Goal: Task Accomplishment & Management: Manage account settings

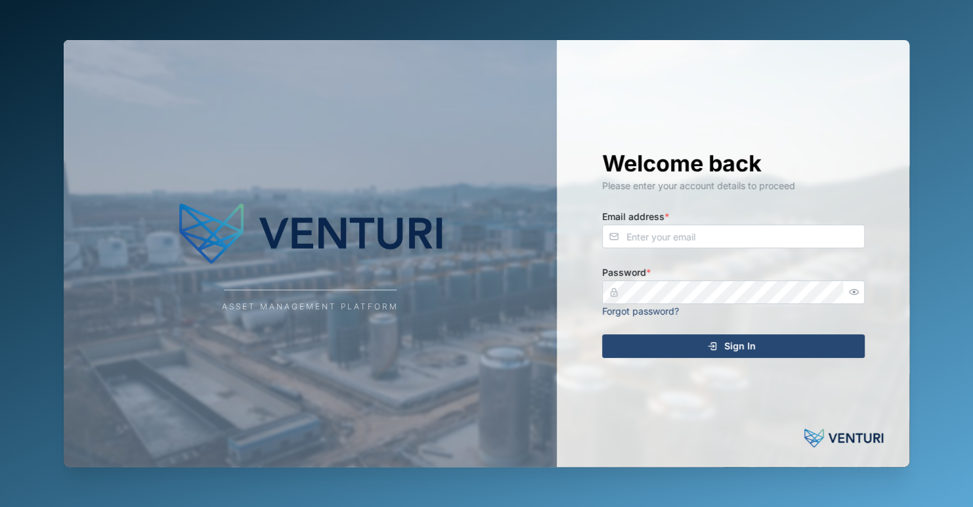
click at [374, 204] on img at bounding box center [310, 233] width 263 height 79
click at [449, 381] on div "Asset Management Platform" at bounding box center [310, 253] width 493 height 427
type input "zaerald.lungos@venturi.io"
drag, startPoint x: 722, startPoint y: 347, endPoint x: 616, endPoint y: 349, distance: 106.4
click at [718, 347] on div "Sign In" at bounding box center [732, 346] width 242 height 22
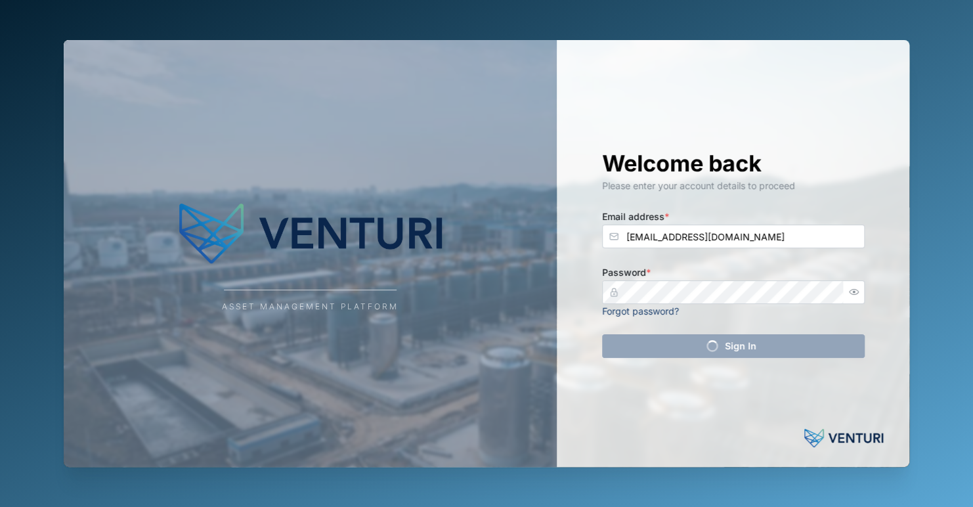
click at [414, 312] on div "Asset Management Platform" at bounding box center [310, 253] width 493 height 427
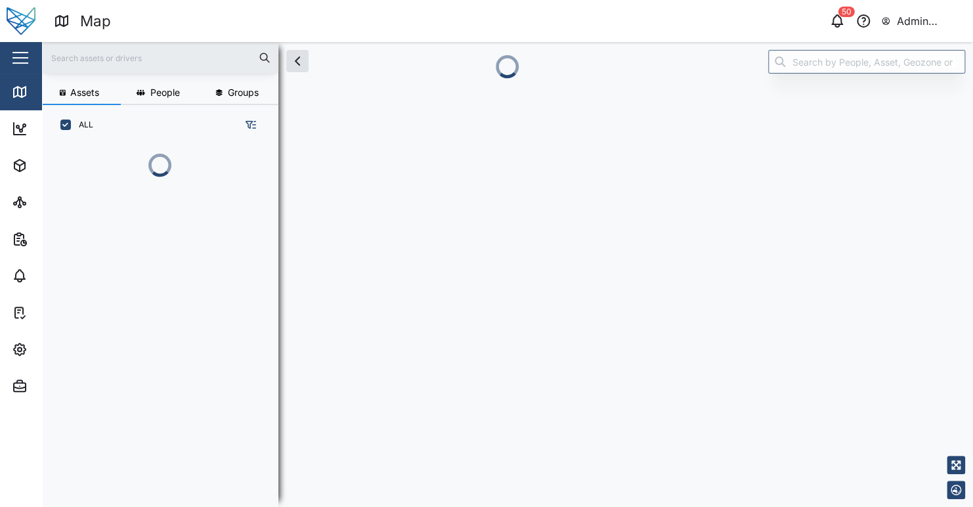
scroll to position [345, 205]
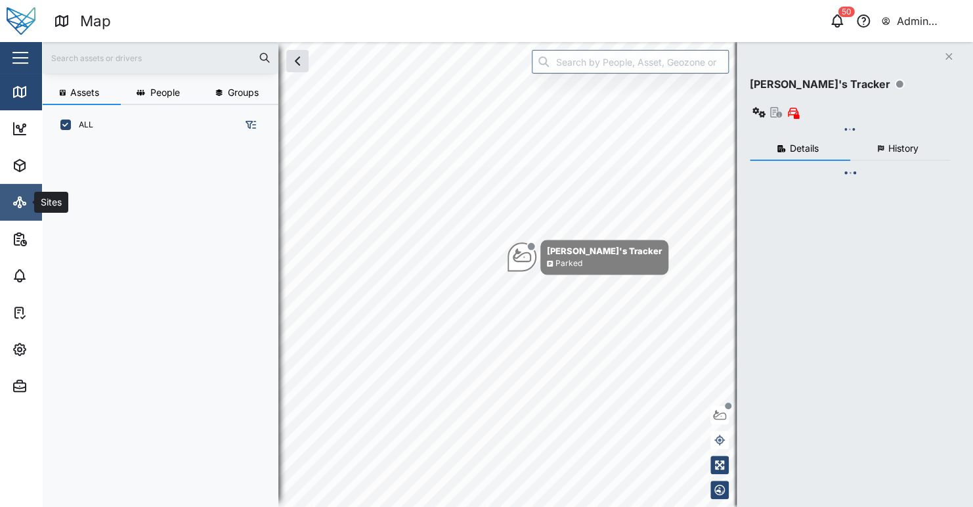
click at [22, 211] on link "Sites" at bounding box center [85, 202] width 171 height 37
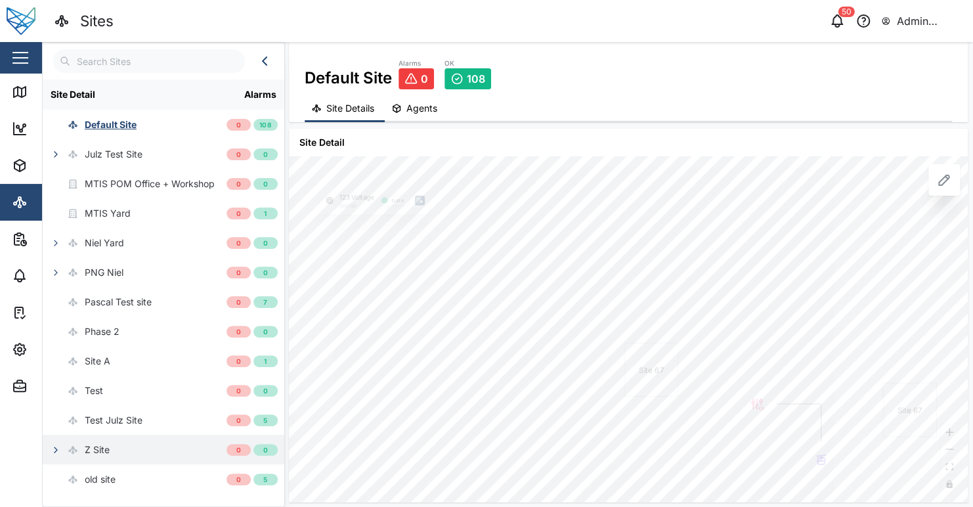
click at [57, 449] on icon "button" at bounding box center [56, 450] width 11 height 11
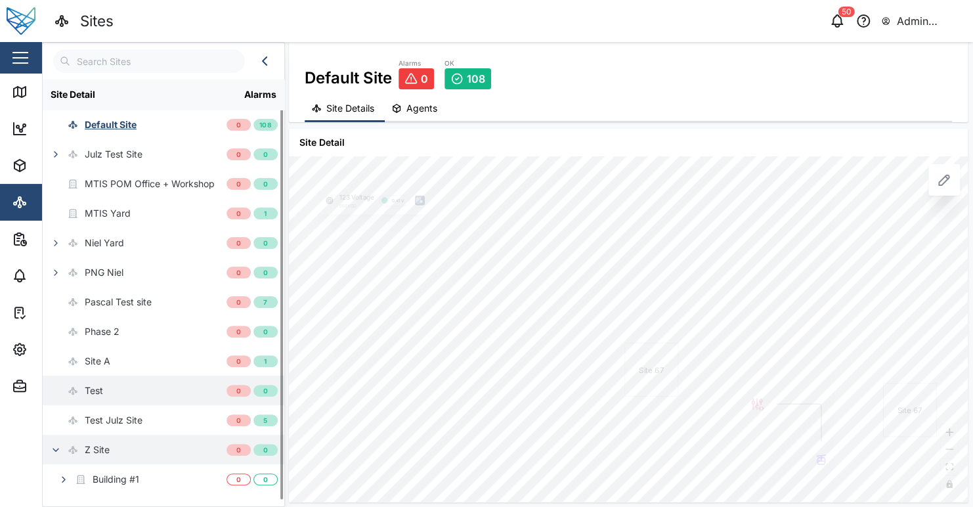
scroll to position [23, 0]
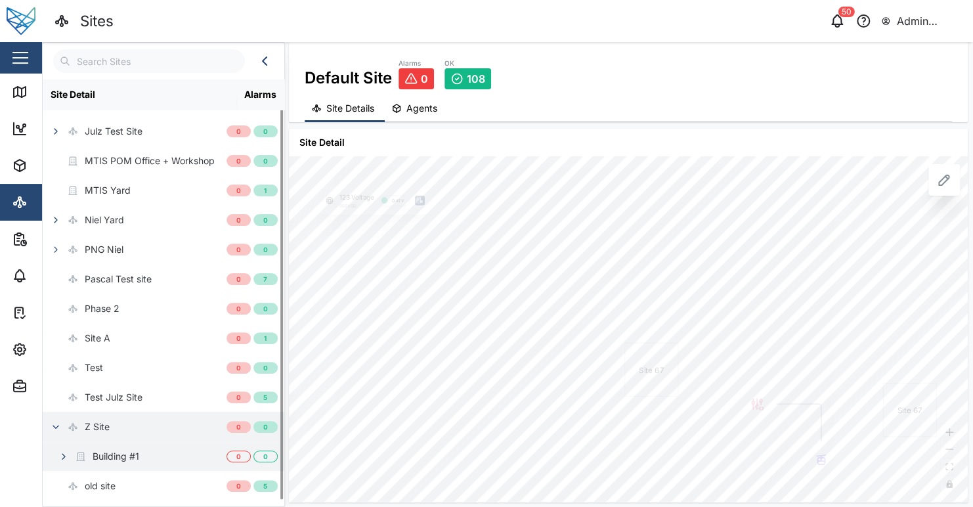
click at [66, 453] on icon "button" at bounding box center [63, 456] width 11 height 11
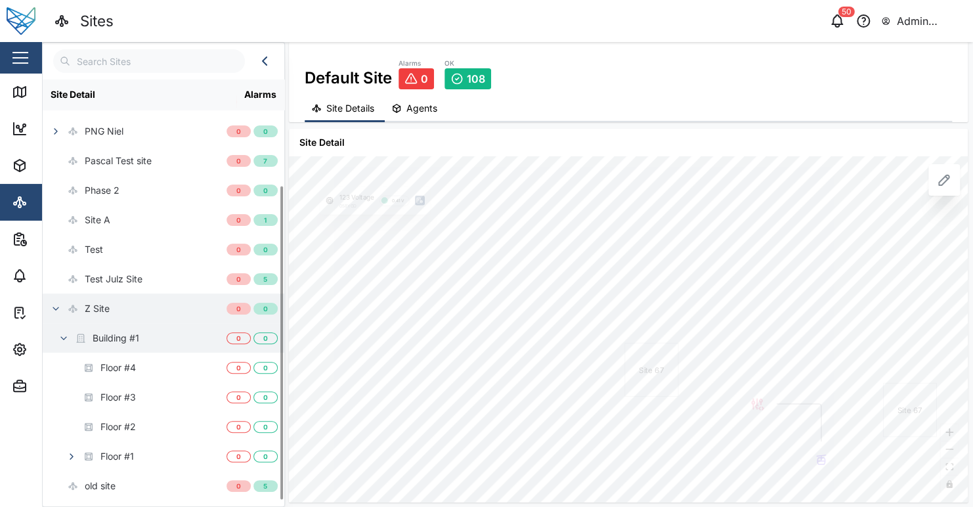
click at [158, 341] on div "Building #1" at bounding box center [135, 338] width 184 height 30
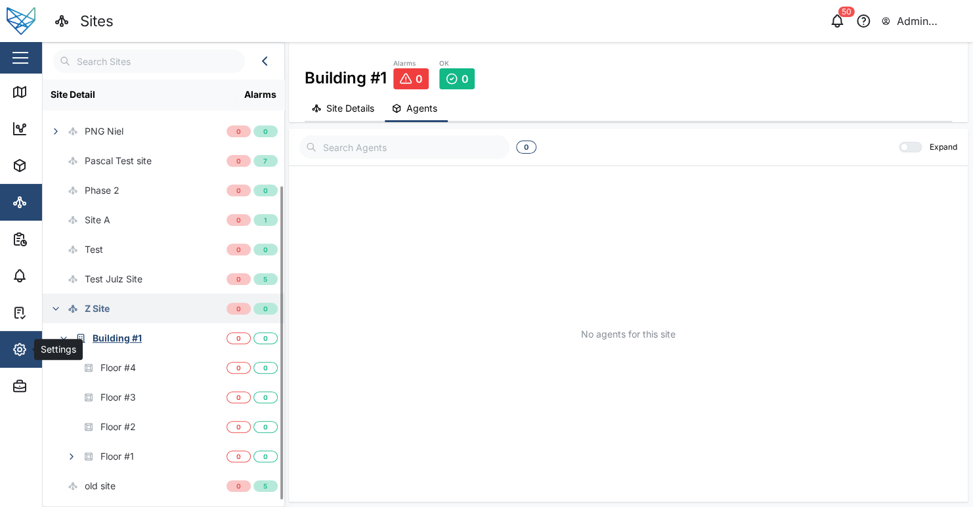
click at [14, 348] on icon "button" at bounding box center [20, 349] width 12 height 12
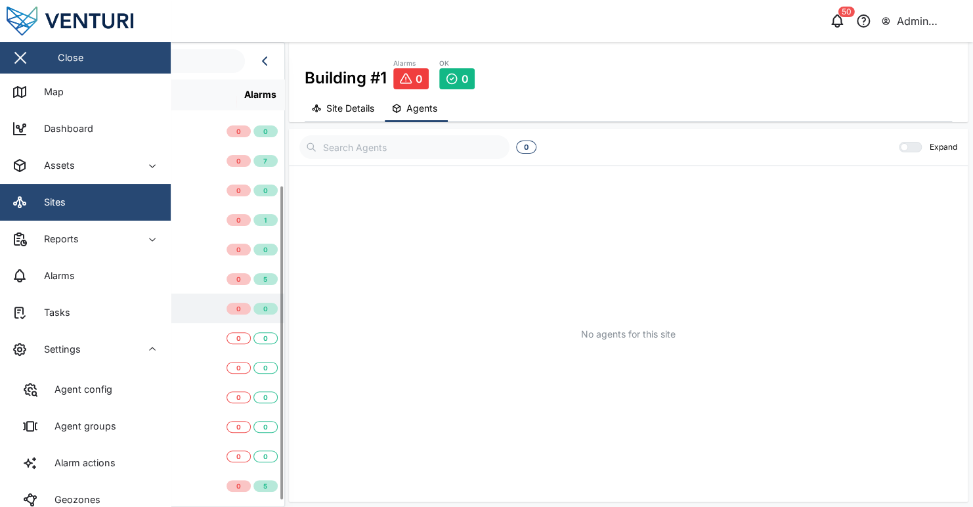
scroll to position [205, 0]
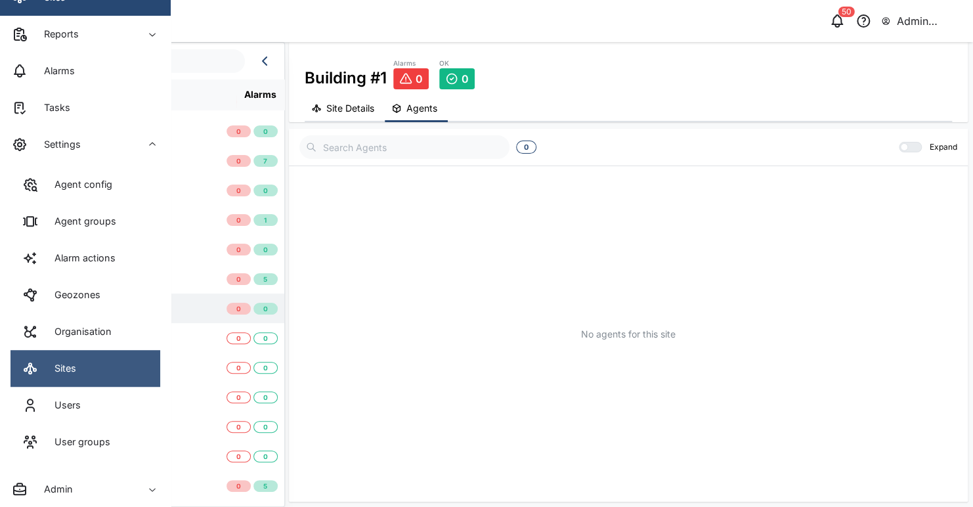
click at [104, 379] on link "Sites" at bounding box center [86, 368] width 150 height 37
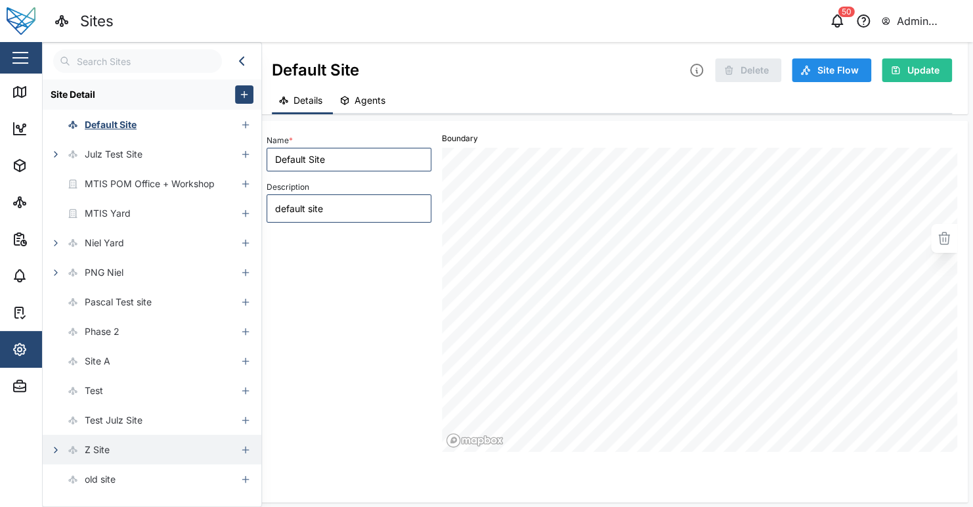
click at [56, 447] on icon "button" at bounding box center [56, 450] width 11 height 11
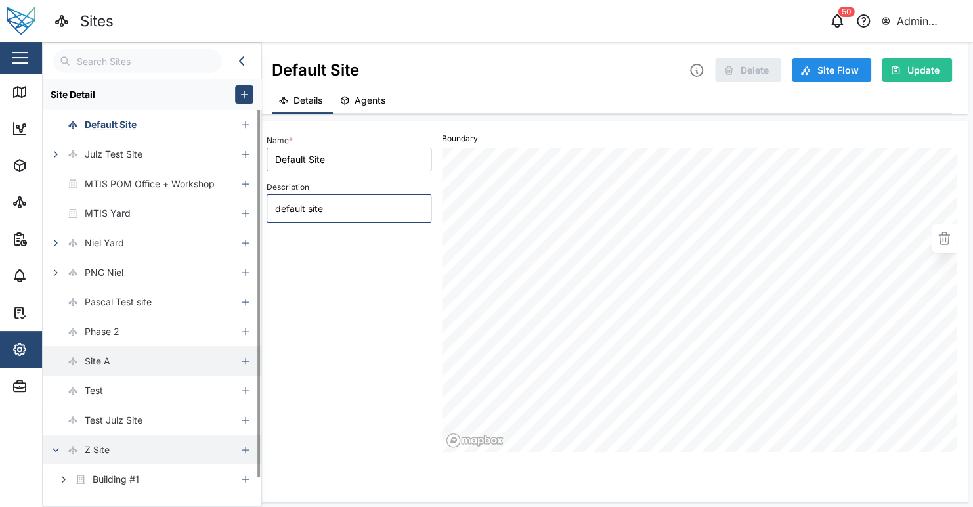
scroll to position [23, 0]
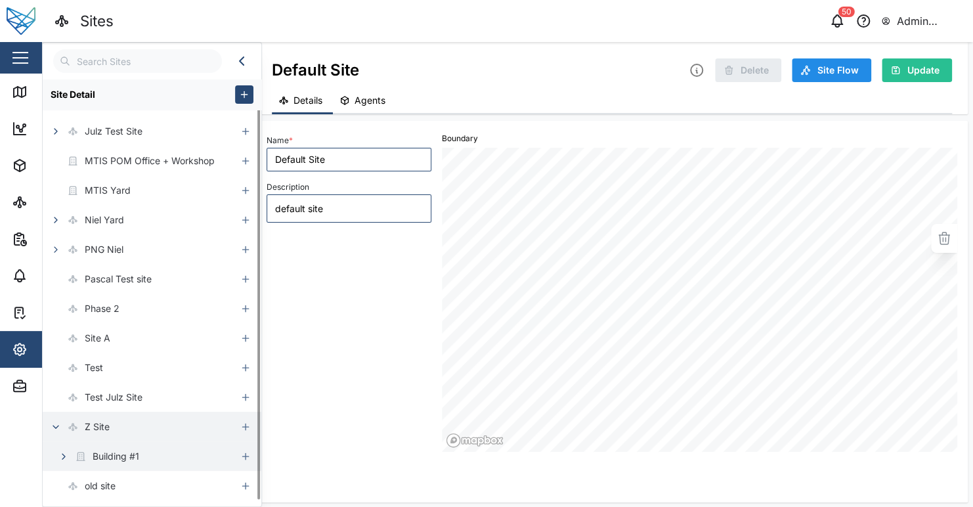
click at [72, 452] on button "button" at bounding box center [64, 456] width 18 height 18
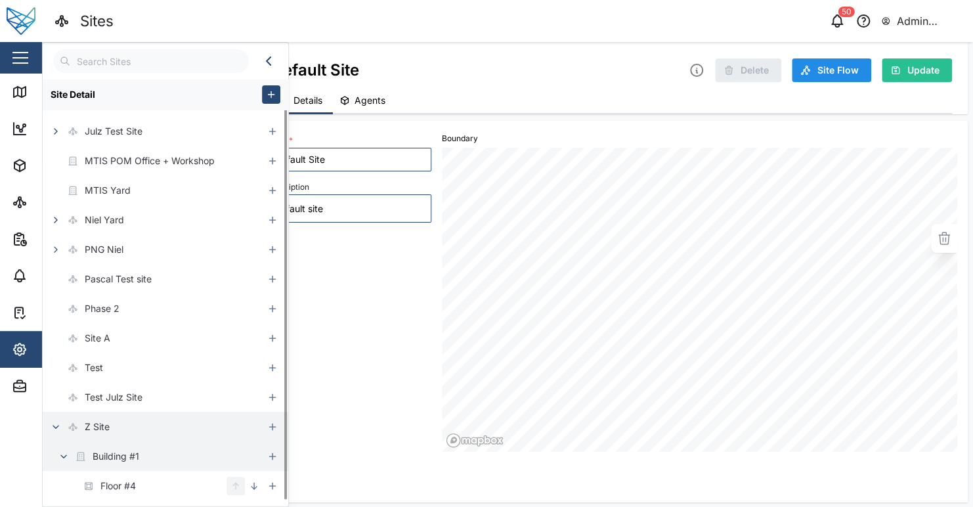
type textarea "x"
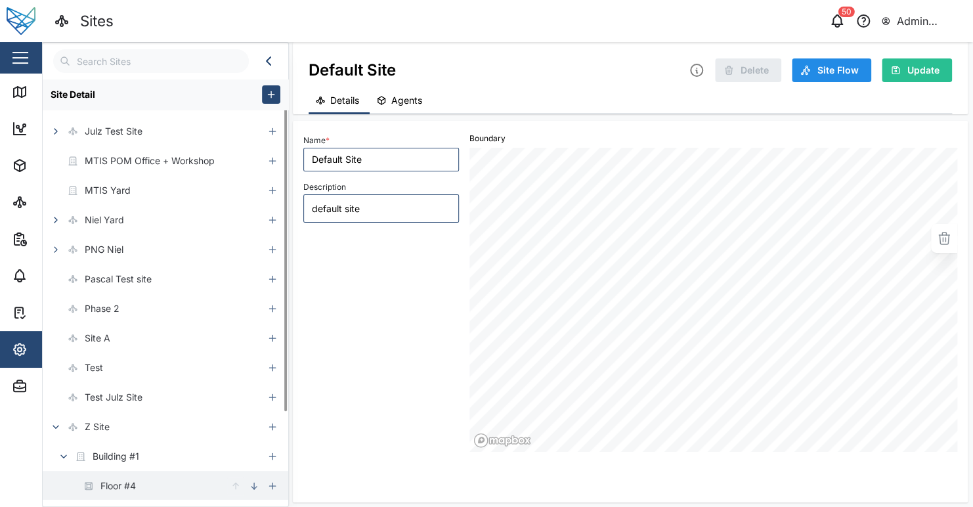
scroll to position [141, 0]
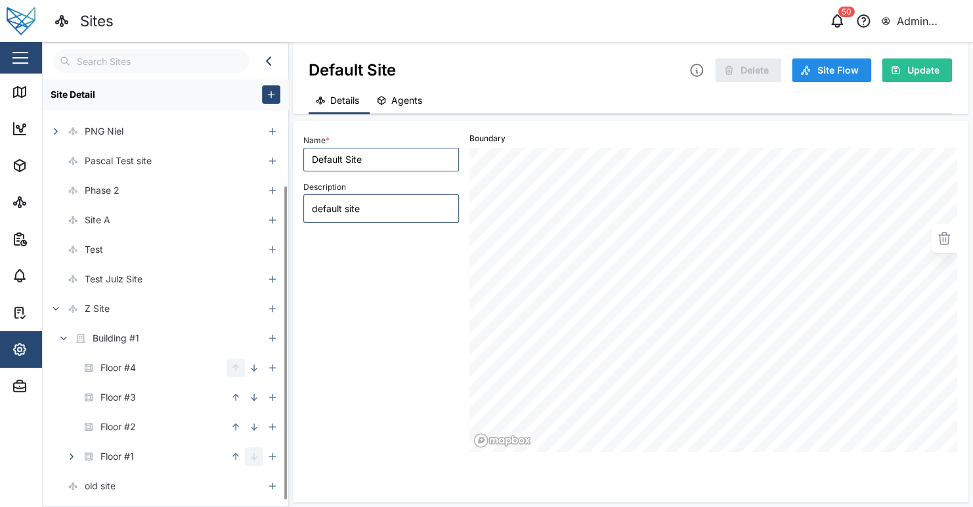
click at [768, 105] on div "Details Agents" at bounding box center [631, 102] width 644 height 26
click at [755, 105] on div "Details Agents" at bounding box center [631, 102] width 644 height 26
click at [392, 382] on div "Name * Default Site Description default site" at bounding box center [381, 291] width 166 height 331
click at [392, 378] on div "Name * Default Site Description default site" at bounding box center [381, 291] width 166 height 331
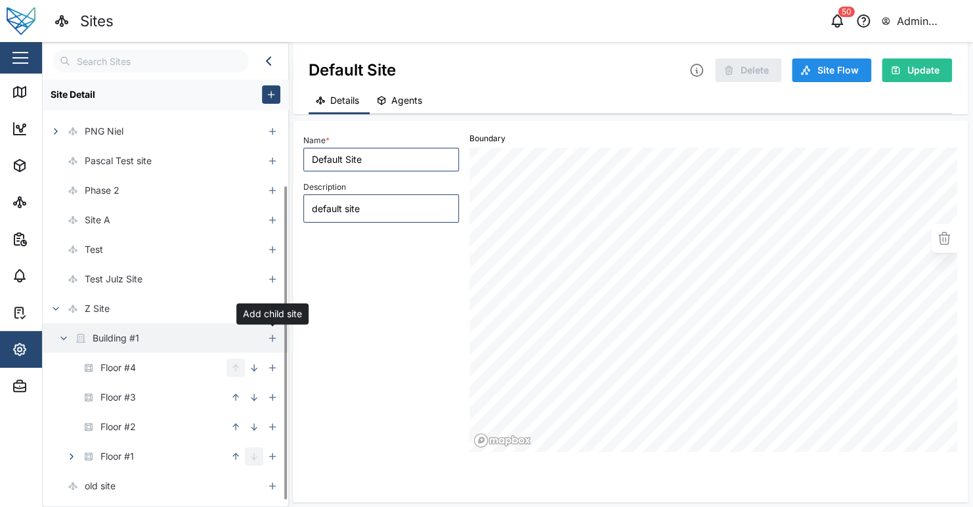
click at [269, 339] on icon "button" at bounding box center [272, 338] width 11 height 11
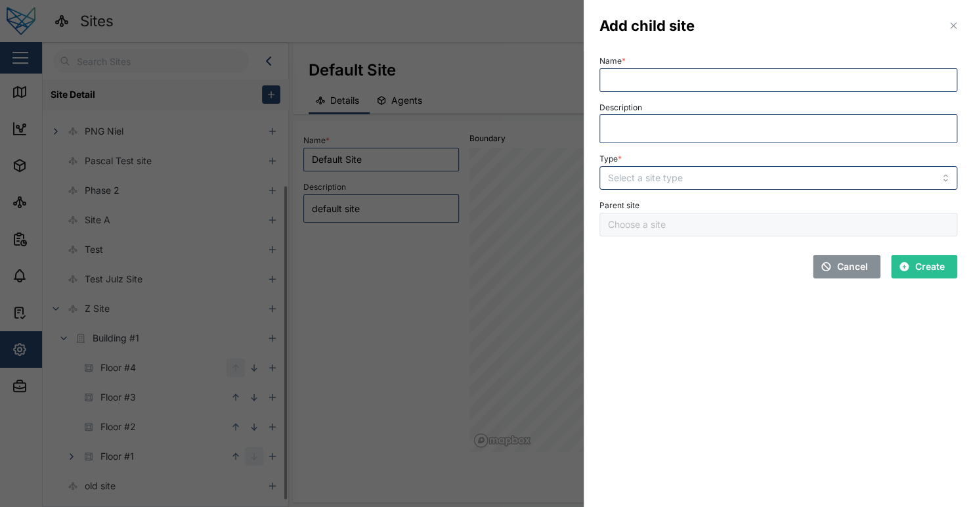
type input "Building #1"
click at [661, 80] on input "Name *" at bounding box center [779, 80] width 358 height 24
type input "Test BUILDING to FLOOR"
click at [672, 181] on input "Type *" at bounding box center [779, 178] width 358 height 24
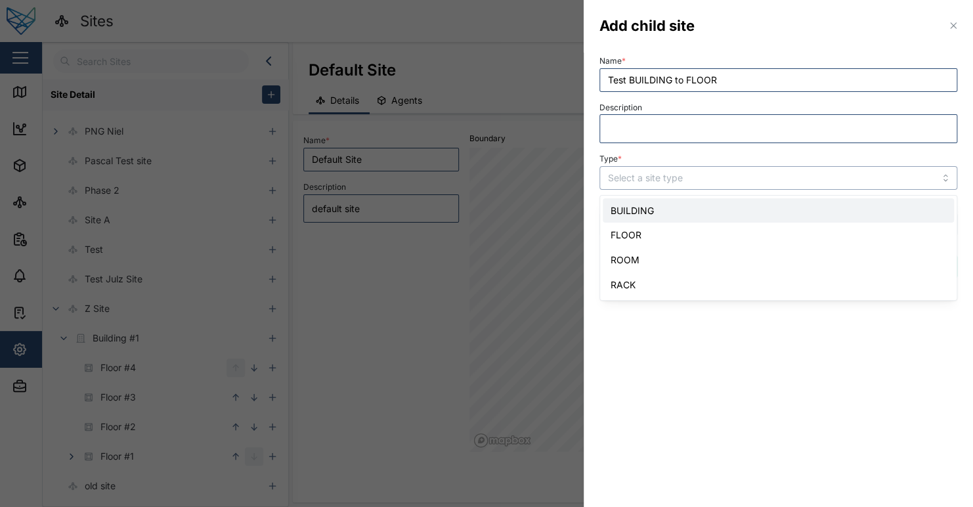
type input "BUILDING"
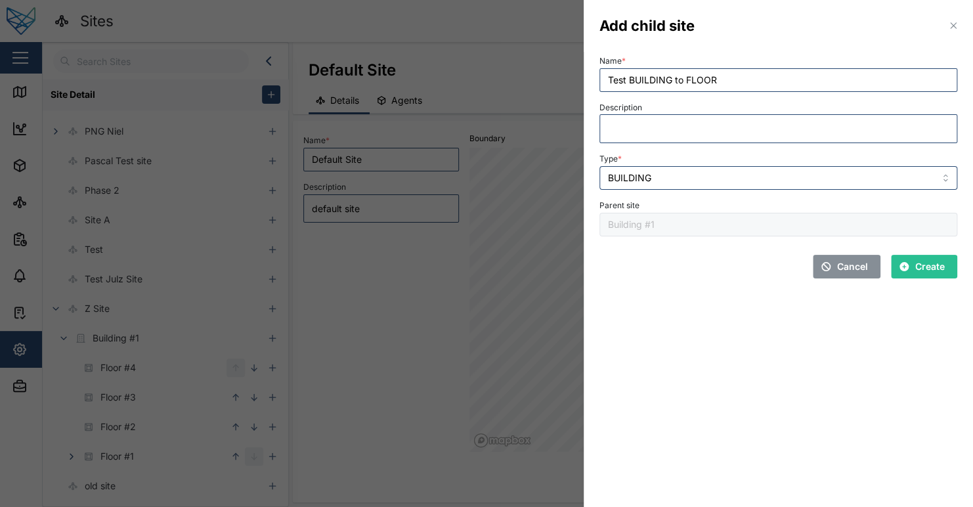
drag, startPoint x: 773, startPoint y: 269, endPoint x: 779, endPoint y: 265, distance: 7.7
click at [773, 269] on div "Cancel Create" at bounding box center [779, 263] width 358 height 32
click at [932, 260] on span "Create" at bounding box center [930, 266] width 30 height 22
type textarea "x"
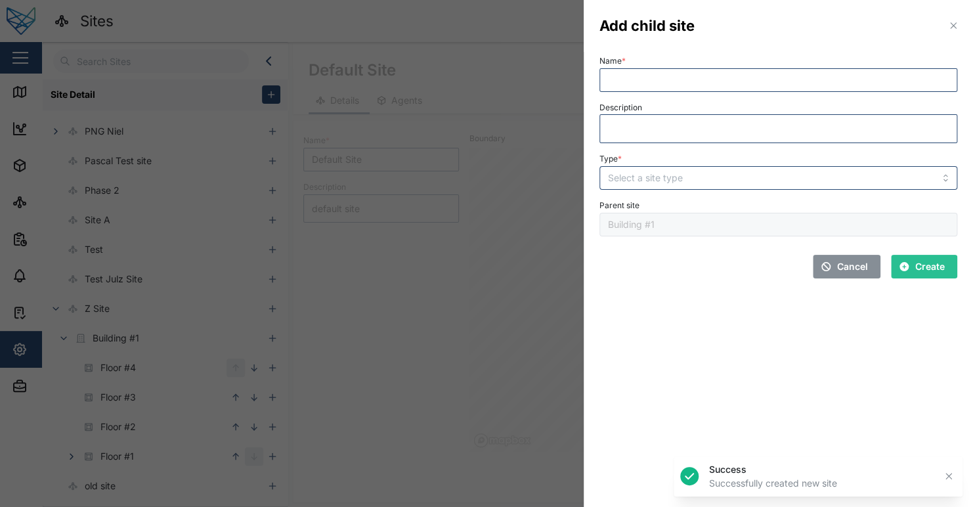
type textarea "x"
type input "Test BUILDING to FLOOR"
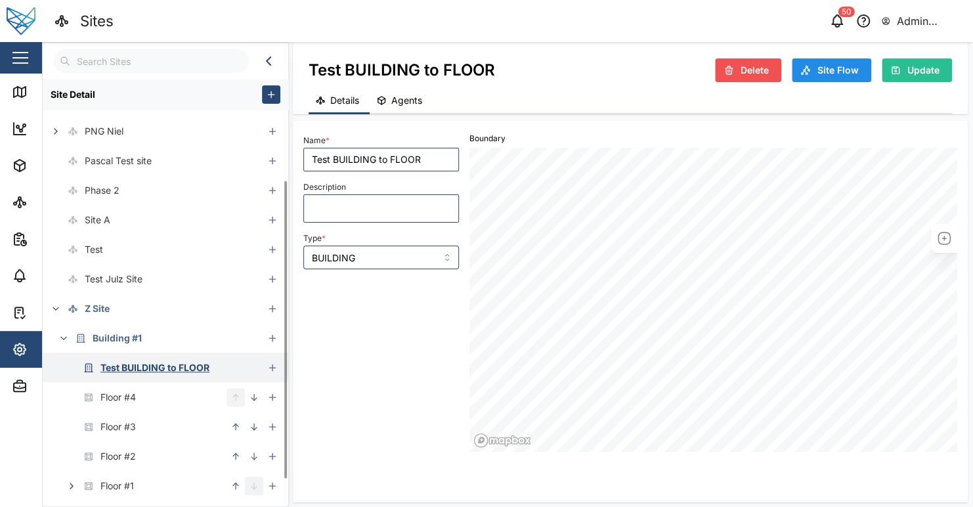
click at [157, 361] on div "Test BUILDING to FLOOR" at bounding box center [154, 368] width 109 height 14
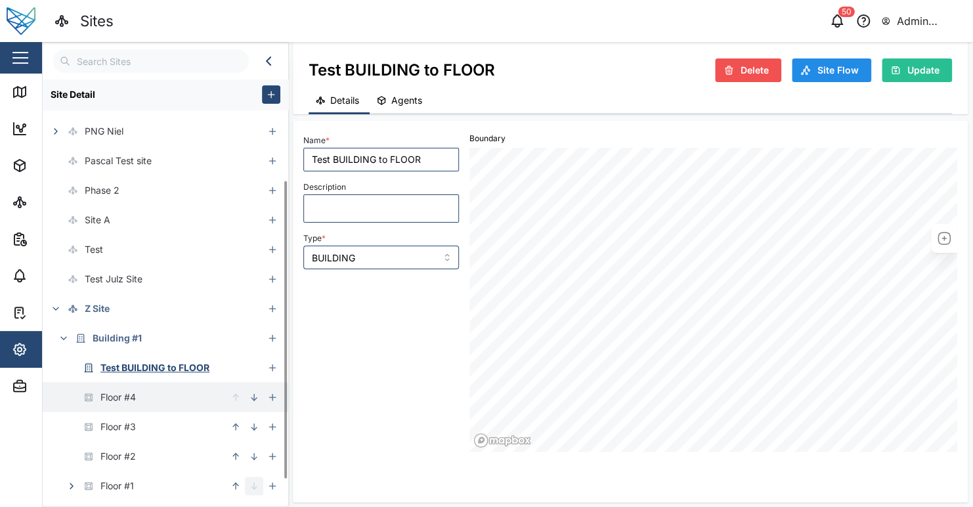
click at [156, 397] on div "Floor #4" at bounding box center [135, 397] width 184 height 30
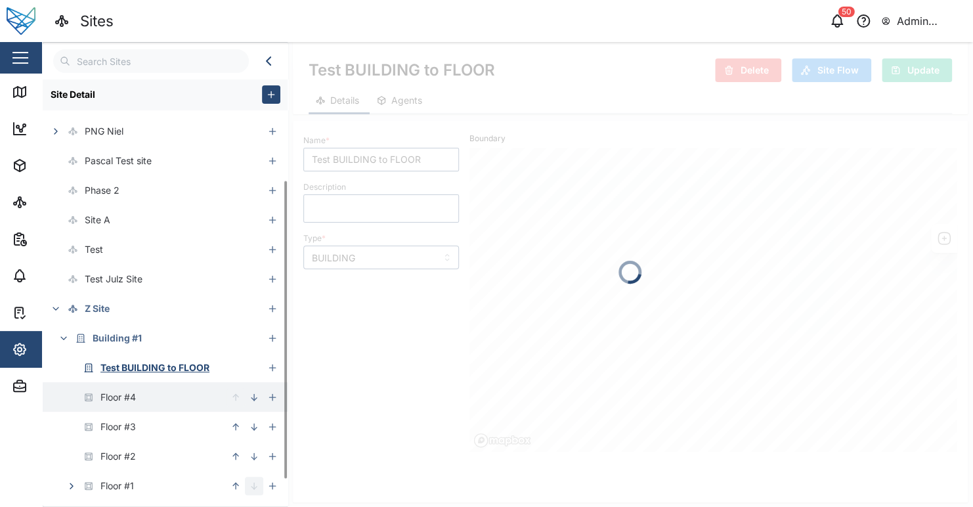
type input "Floor #4"
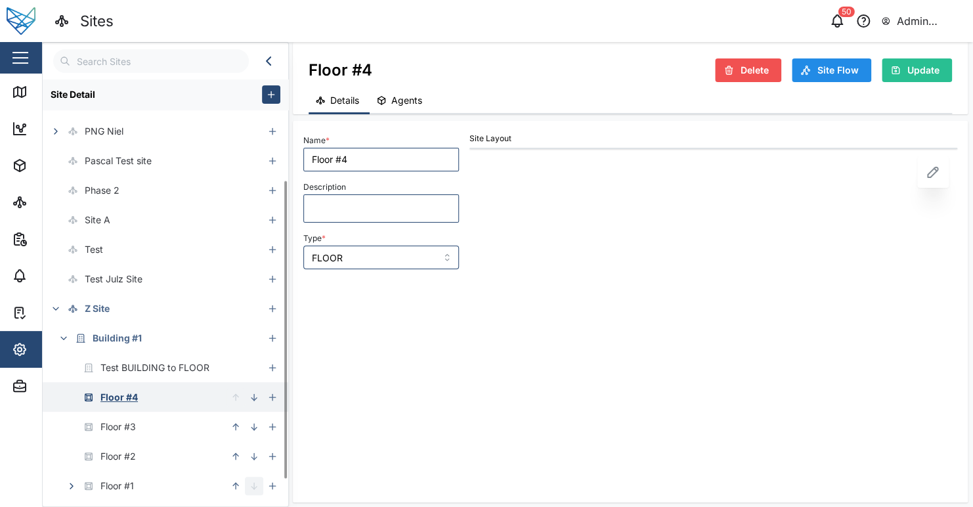
type input "FLOOR"
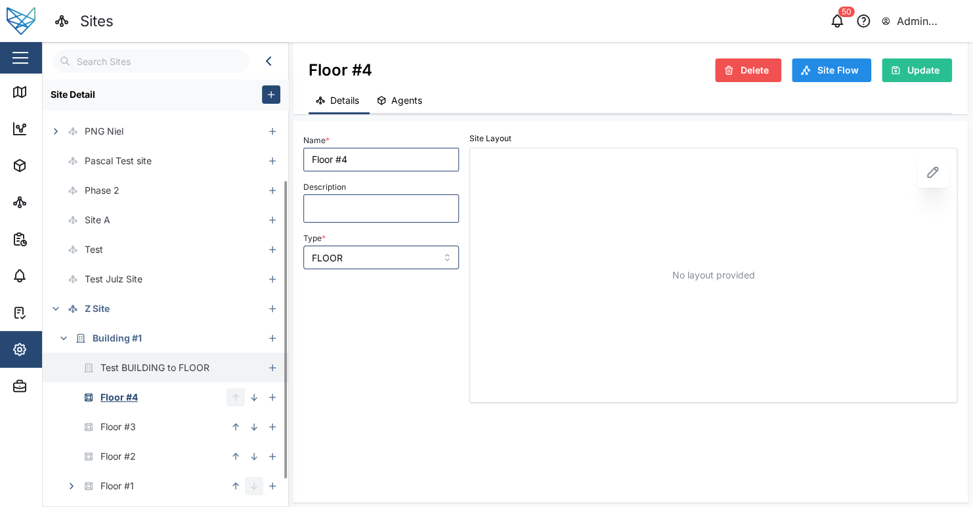
click at [203, 371] on div "Test BUILDING to FLOOR" at bounding box center [154, 368] width 109 height 14
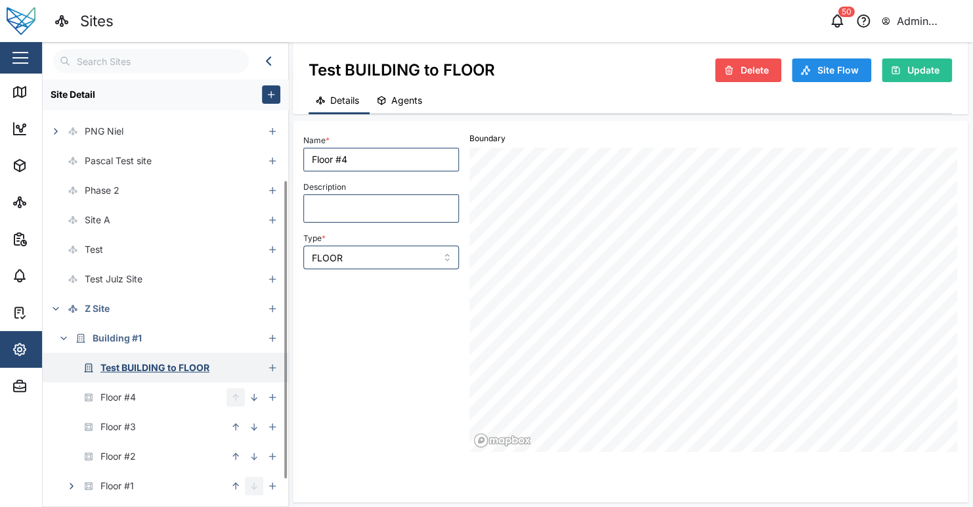
type input "Test BUILDING to FLOOR"
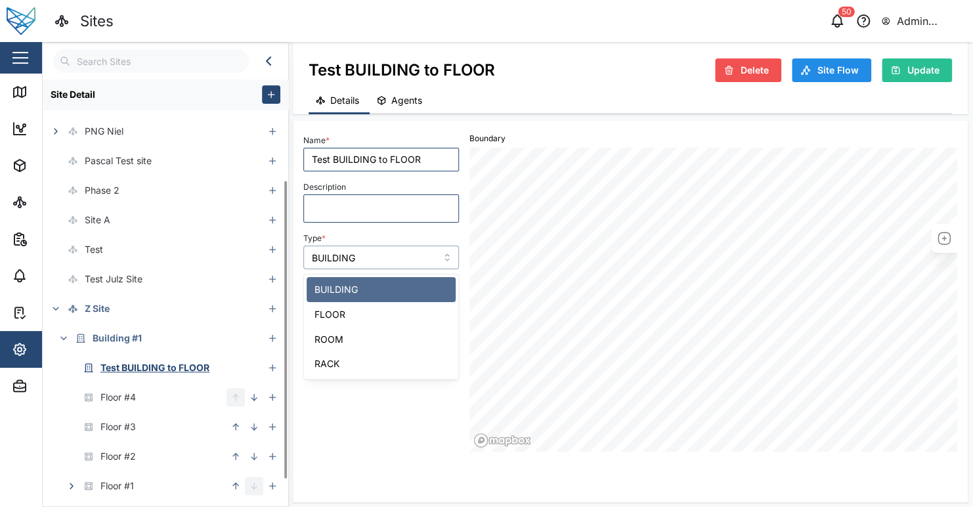
click at [359, 254] on input "BUILDING" at bounding box center [381, 258] width 156 height 24
type input "FLOOR"
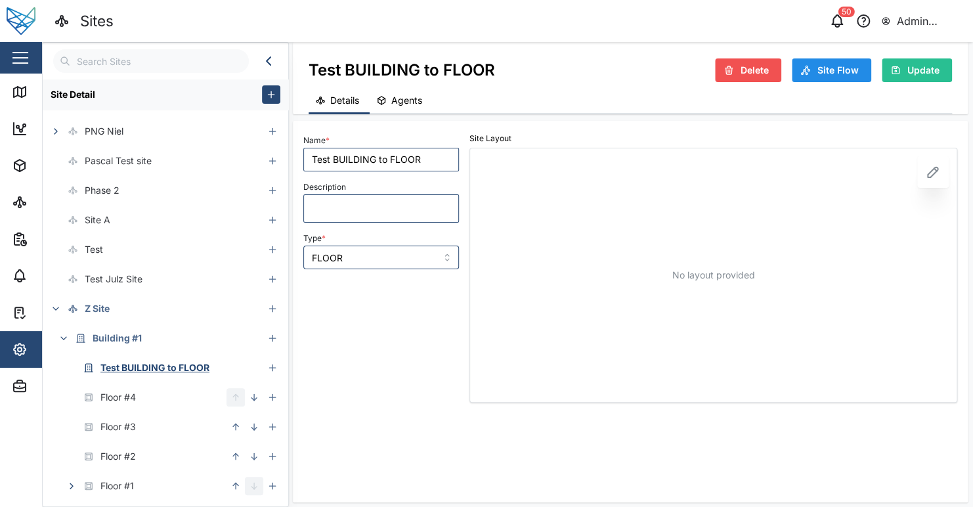
click at [949, 72] on button "Update" at bounding box center [917, 70] width 70 height 24
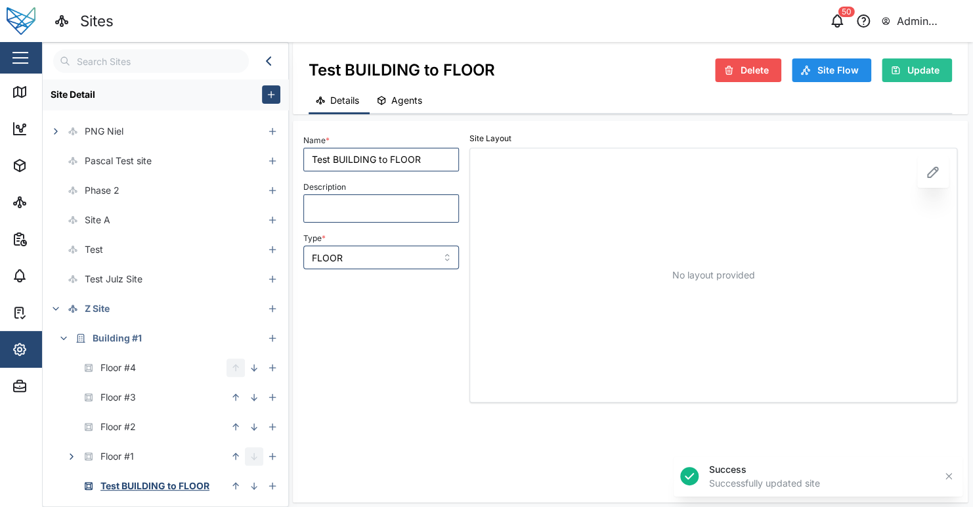
click at [410, 368] on div "Name * Test BUILDING to FLOOR Description Type * FLOOR" at bounding box center [381, 267] width 166 height 282
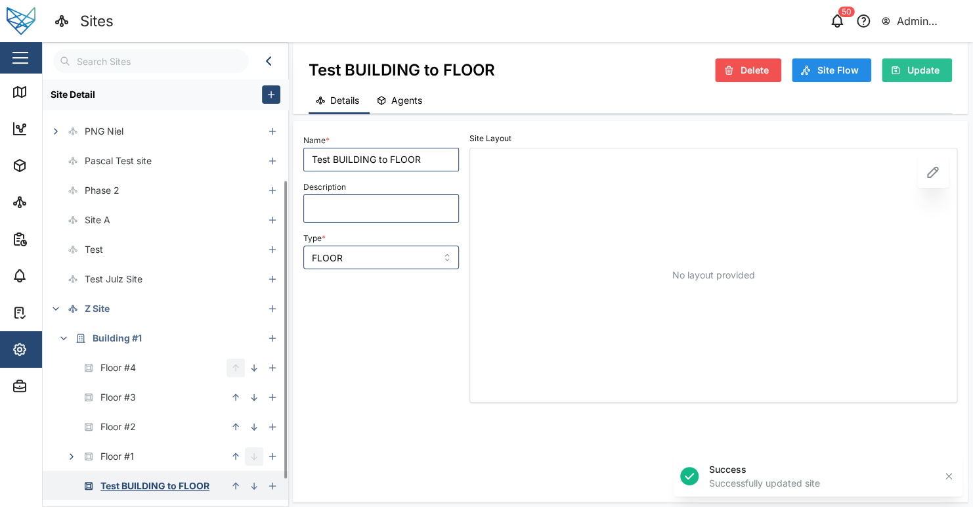
click at [234, 480] on button "button" at bounding box center [236, 486] width 18 height 18
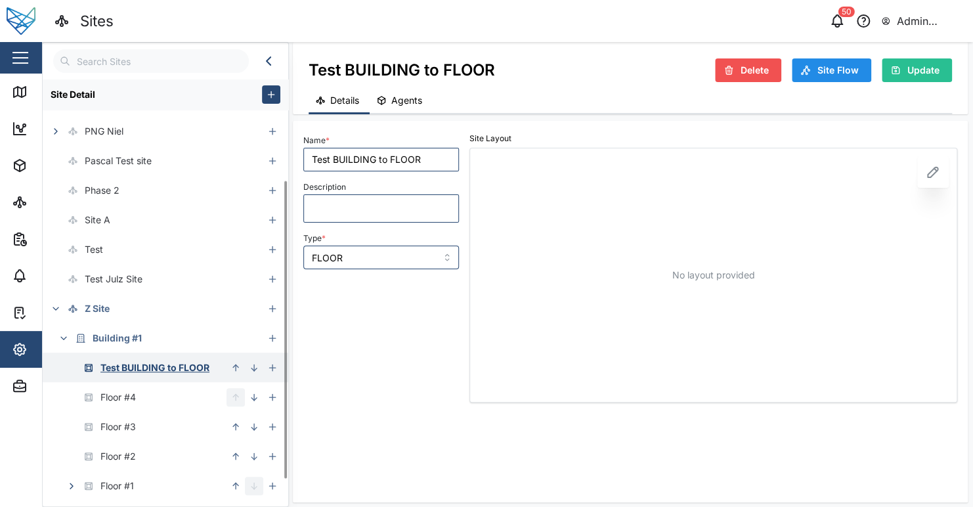
click at [255, 368] on icon "button" at bounding box center [254, 367] width 11 height 11
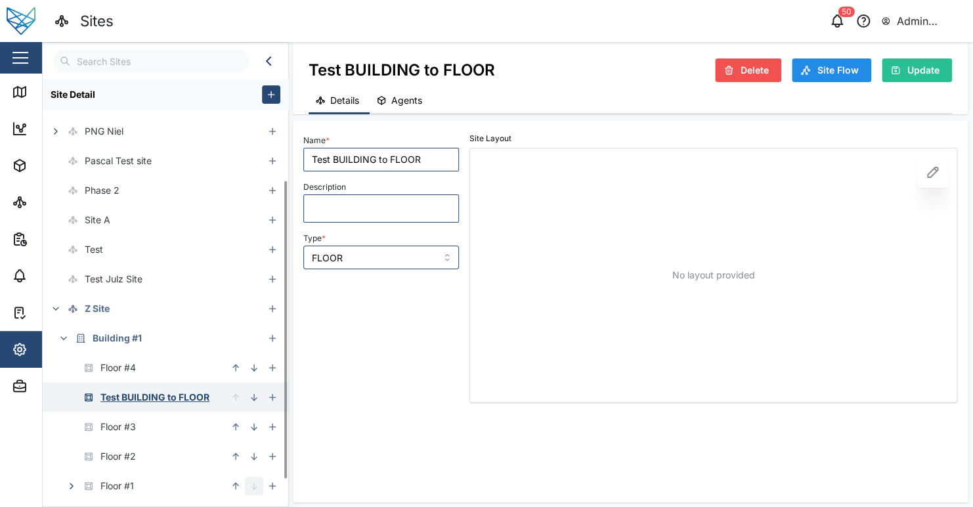
click at [255, 402] on icon "button" at bounding box center [254, 397] width 11 height 11
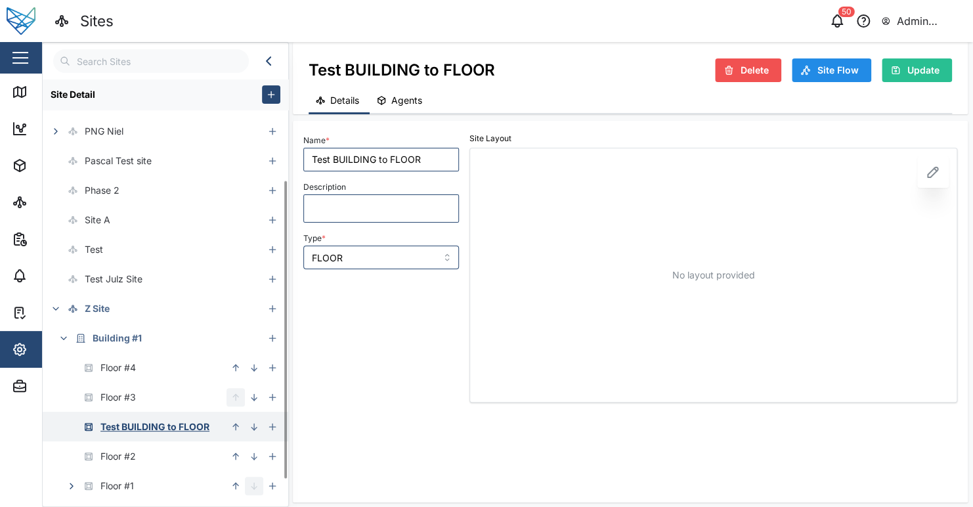
click at [254, 431] on icon "button" at bounding box center [254, 427] width 11 height 11
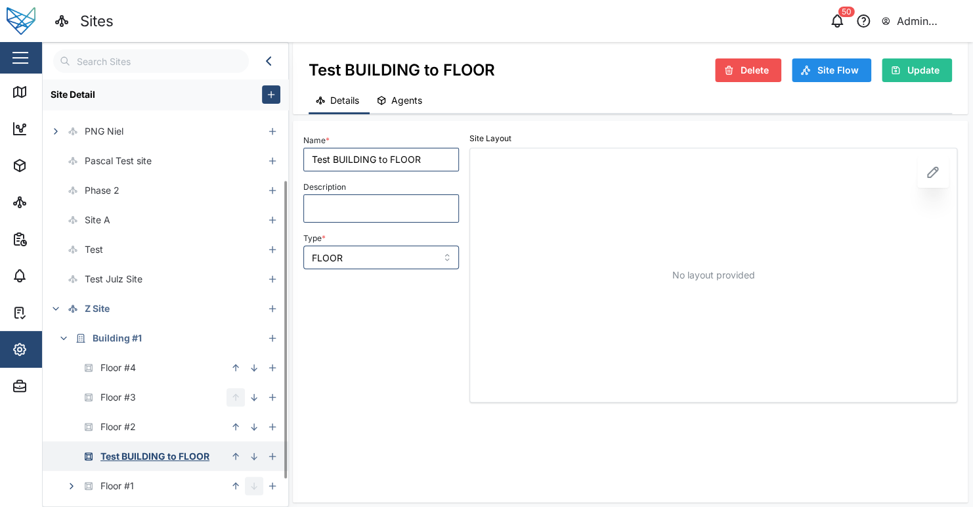
click at [257, 458] on icon "button" at bounding box center [254, 456] width 11 height 11
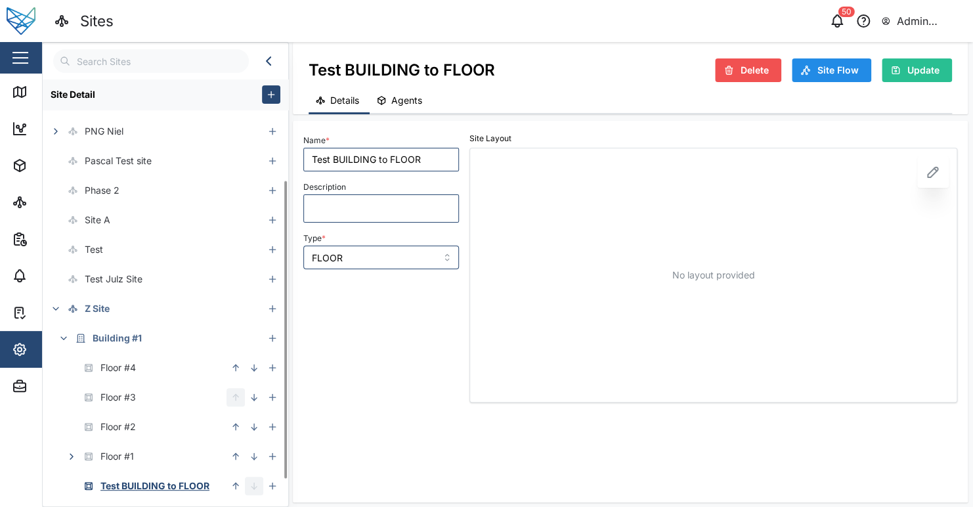
click at [427, 400] on div "Name * Test BUILDING to FLOOR Description Type * FLOOR" at bounding box center [381, 267] width 166 height 282
click at [364, 261] on input "FLOOR" at bounding box center [381, 258] width 156 height 24
click at [361, 313] on div "Name * Test BUILDING to FLOOR Description Type * BUILDING" at bounding box center [381, 291] width 166 height 331
click at [930, 76] on span "Update" at bounding box center [924, 70] width 32 height 22
click at [399, 253] on input "BUILDING" at bounding box center [381, 258] width 156 height 24
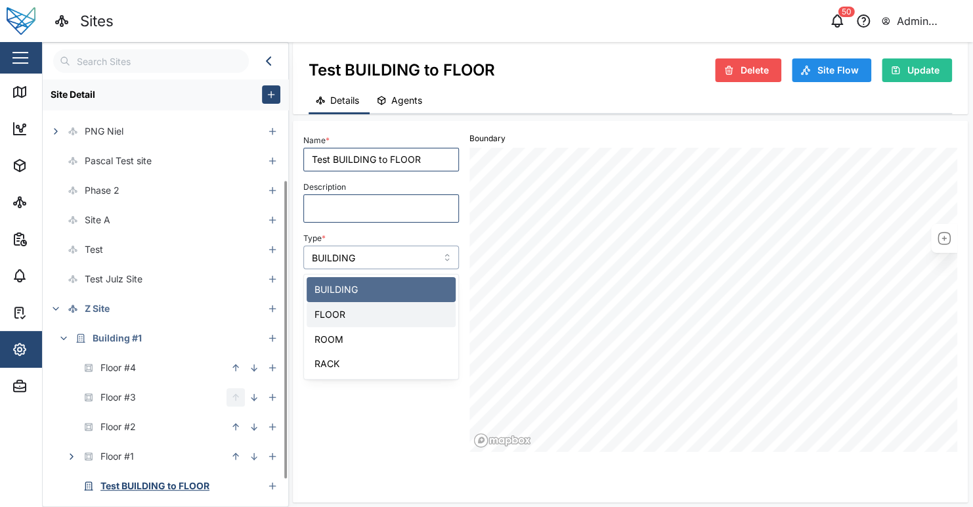
type input "FLOOR"
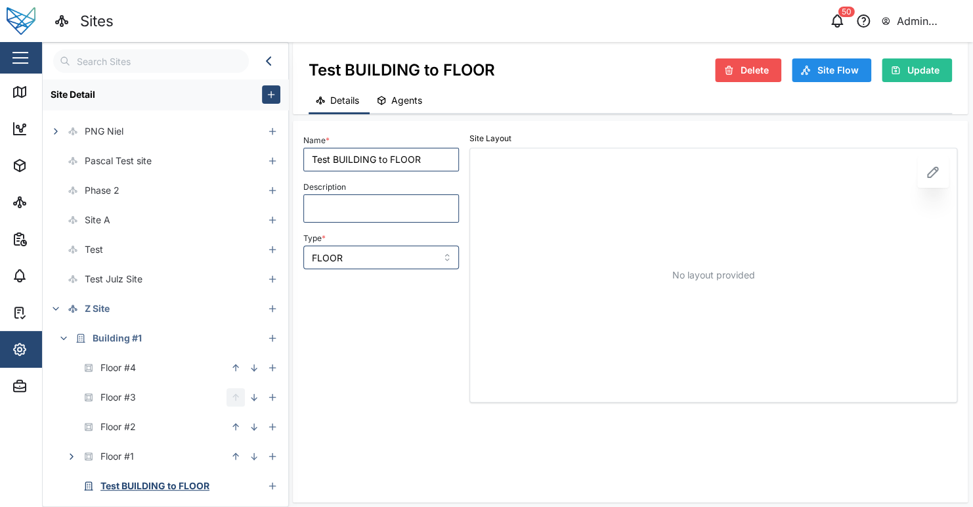
click at [917, 73] on span "Update" at bounding box center [924, 70] width 32 height 22
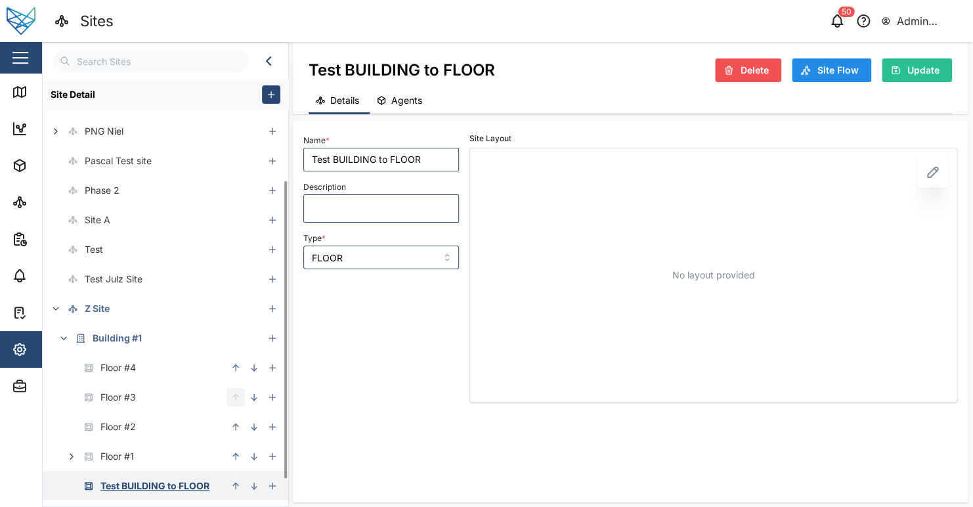
click at [234, 485] on icon "button" at bounding box center [235, 486] width 11 height 11
click at [372, 373] on div "Name * Test BUILDING to FLOOR Description Type * FLOOR" at bounding box center [381, 267] width 166 height 282
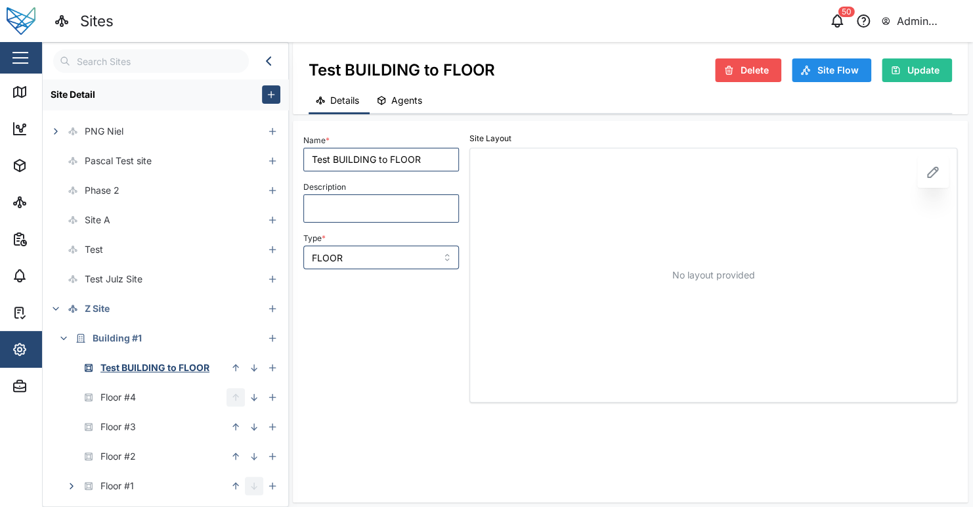
click at [443, 395] on div "Name * Test BUILDING to FLOOR Description Type * FLOOR" at bounding box center [381, 267] width 166 height 282
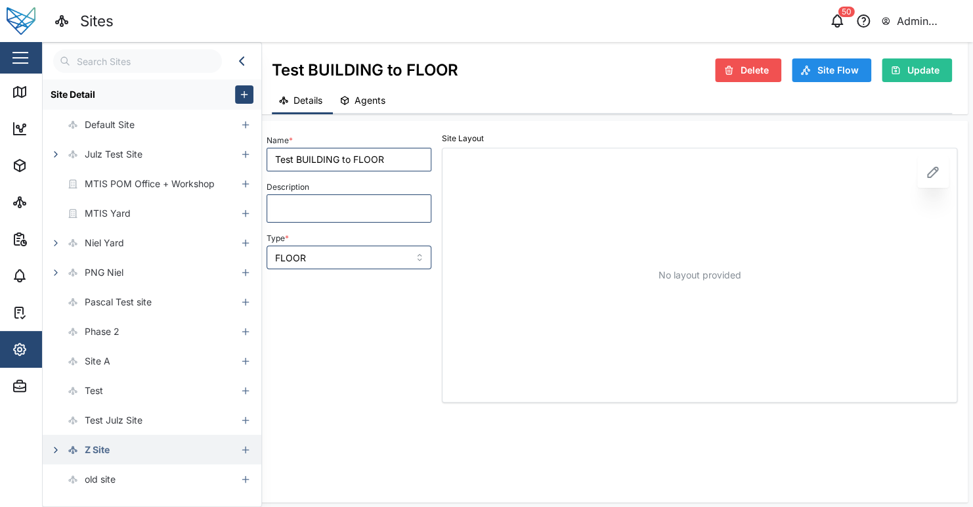
click at [51, 451] on icon "button" at bounding box center [56, 450] width 11 height 11
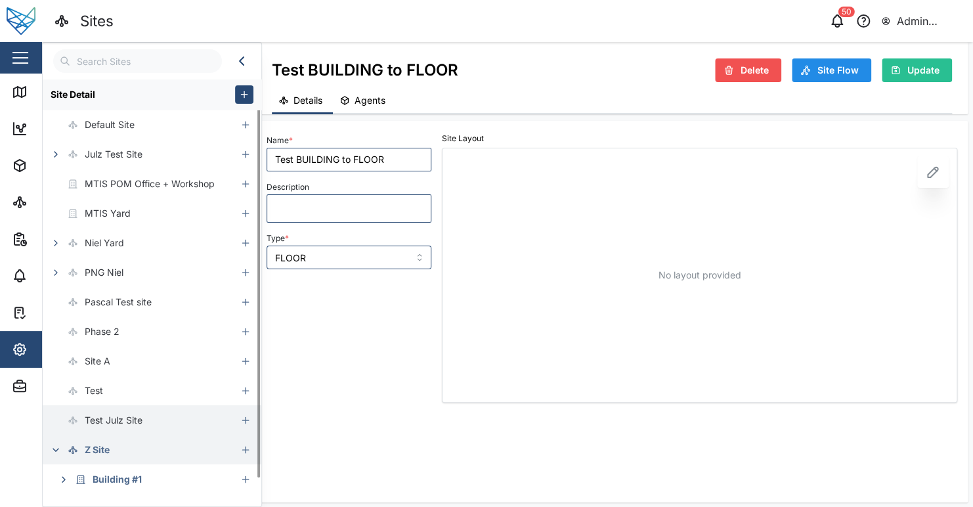
scroll to position [23, 0]
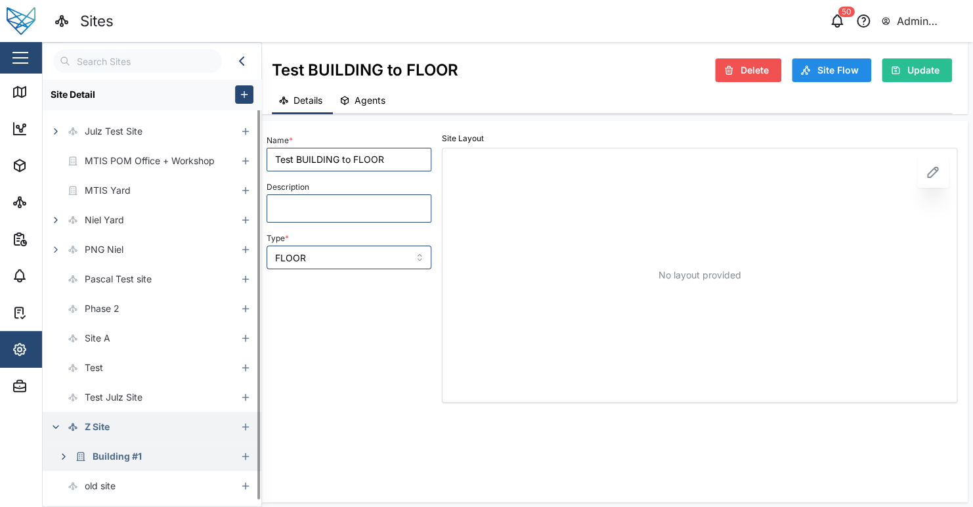
click at [65, 452] on icon "button" at bounding box center [63, 456] width 11 height 11
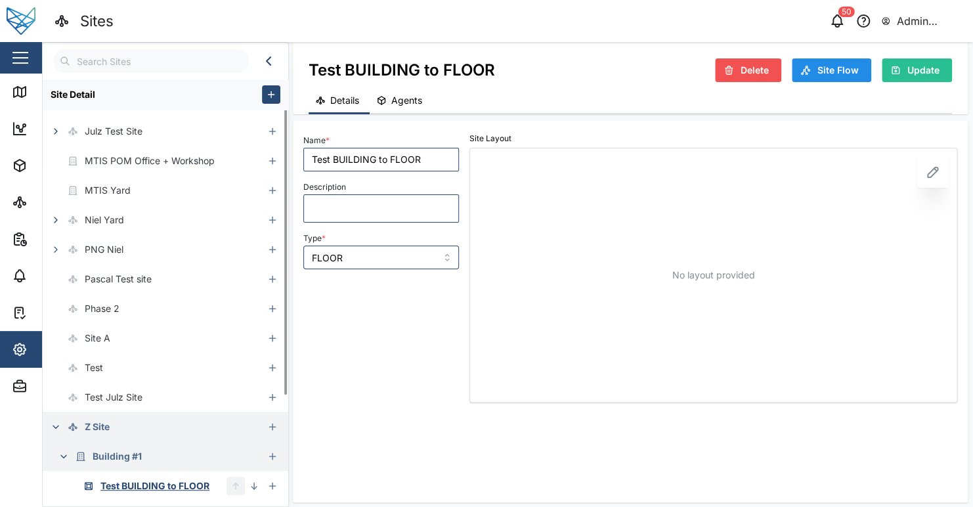
scroll to position [171, 0]
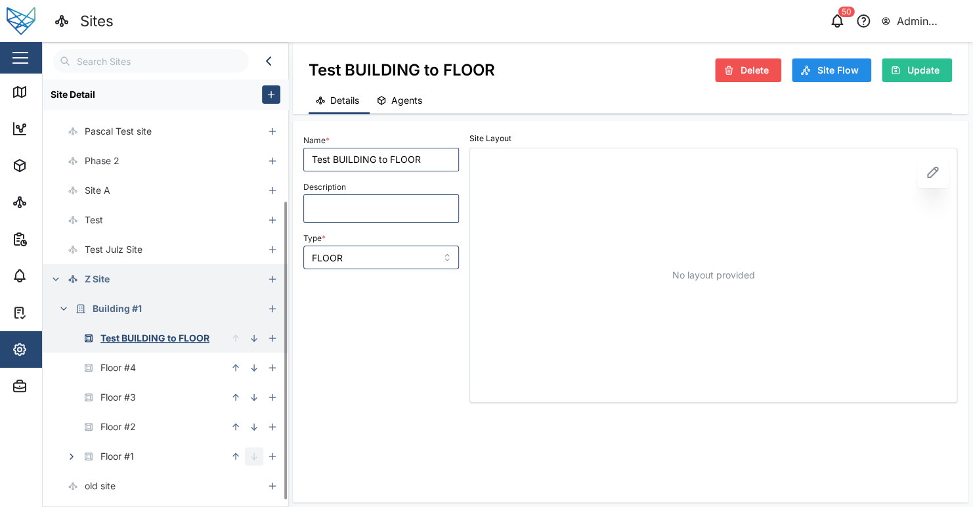
click at [164, 336] on div "Test BUILDING to FLOOR" at bounding box center [154, 338] width 109 height 14
click at [405, 343] on div "Name * Test BUILDING to FLOOR Description Type * FLOOR" at bounding box center [381, 267] width 166 height 282
click at [742, 72] on span "Delete" at bounding box center [755, 70] width 28 height 22
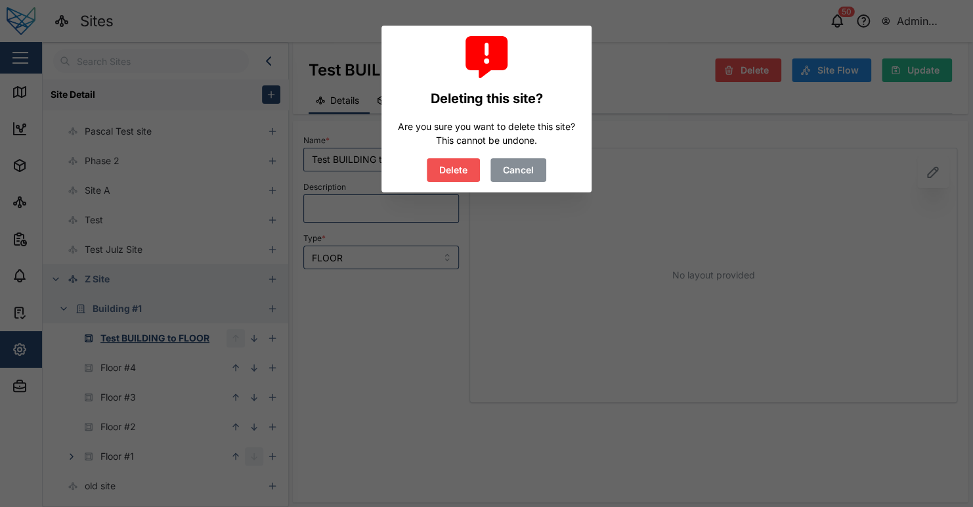
drag, startPoint x: 525, startPoint y: 173, endPoint x: 450, endPoint y: 171, distance: 74.9
click at [525, 172] on span "Cancel" at bounding box center [518, 170] width 31 height 22
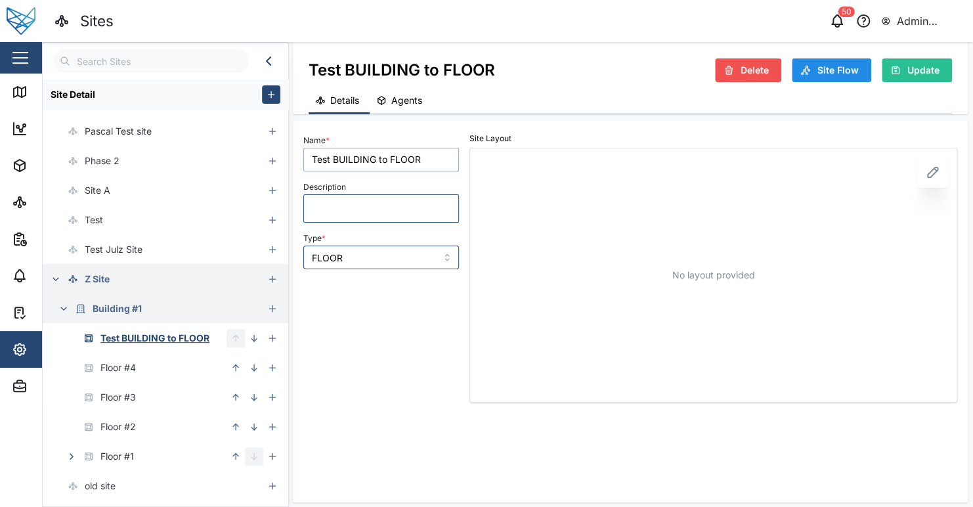
click at [416, 165] on input "Test BUILDING to FLOOR" at bounding box center [381, 160] width 156 height 24
click at [403, 318] on div "Name * Test BUILDING to FLOOR Description Type * FLOOR" at bounding box center [381, 267] width 166 height 282
click at [398, 256] on input "FLOOR" at bounding box center [381, 258] width 156 height 24
drag, startPoint x: 904, startPoint y: 70, endPoint x: 793, endPoint y: 139, distance: 130.3
click at [904, 71] on div "Update" at bounding box center [914, 70] width 49 height 22
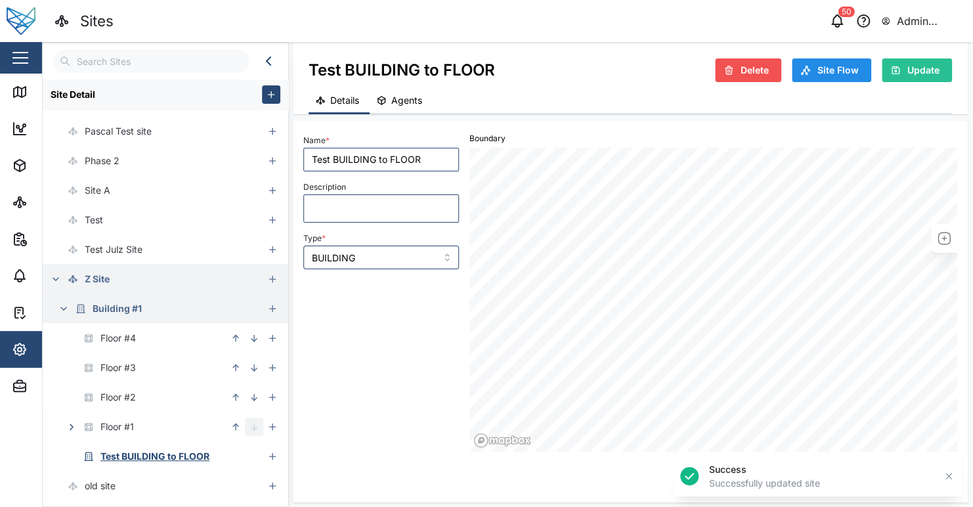
click at [426, 380] on div "Name * Test BUILDING to FLOOR Description Type * BUILDING" at bounding box center [381, 291] width 166 height 331
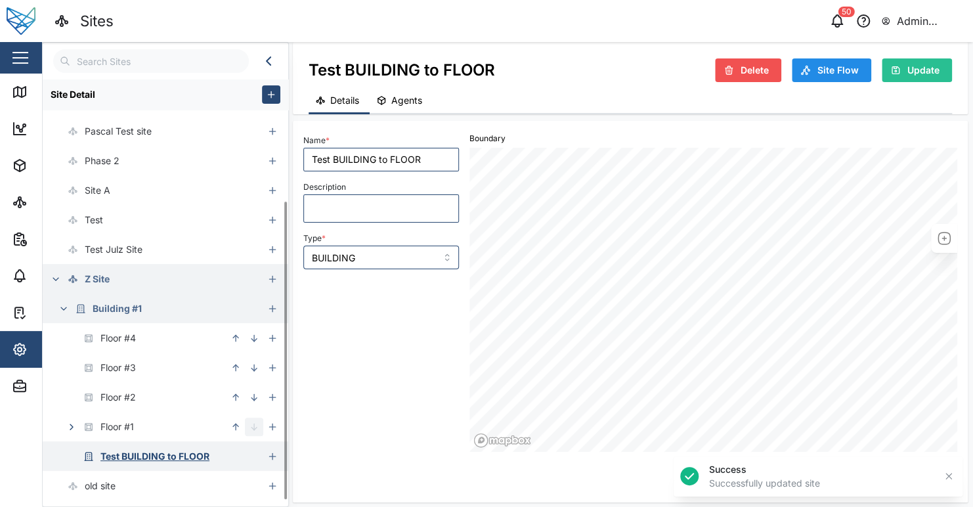
click at [196, 454] on div "Test BUILDING to FLOOR" at bounding box center [154, 456] width 109 height 14
click at [377, 408] on div "Name * Test BUILDING to FLOOR Description Type * BUILDING" at bounding box center [381, 291] width 166 height 331
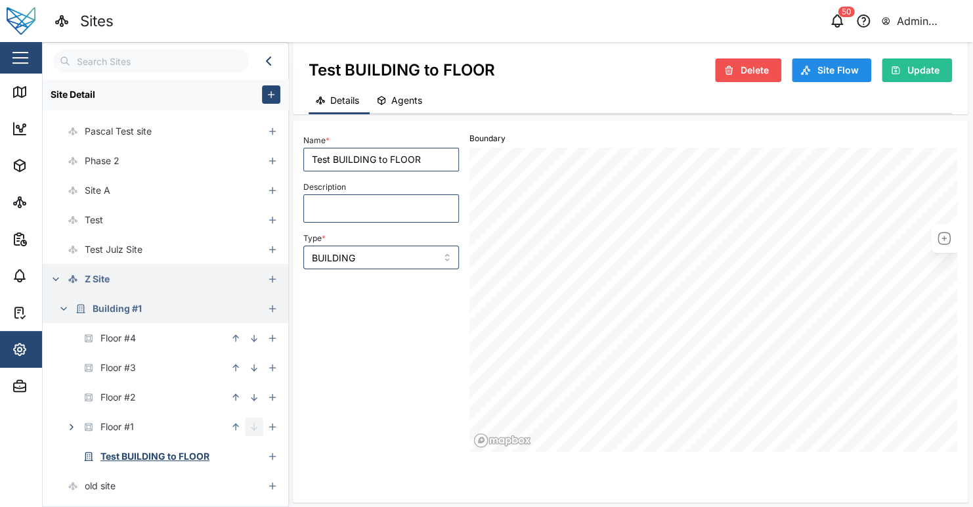
click at [366, 408] on div "Name * Test BUILDING to FLOOR Description Type * BUILDING" at bounding box center [381, 291] width 166 height 331
click at [368, 406] on div "Name * Test BUILDING to FLOOR Description Type * BUILDING" at bounding box center [381, 291] width 166 height 331
click at [373, 407] on div "Name * Test BUILDING to FLOOR Description Type * BUILDING" at bounding box center [381, 291] width 166 height 331
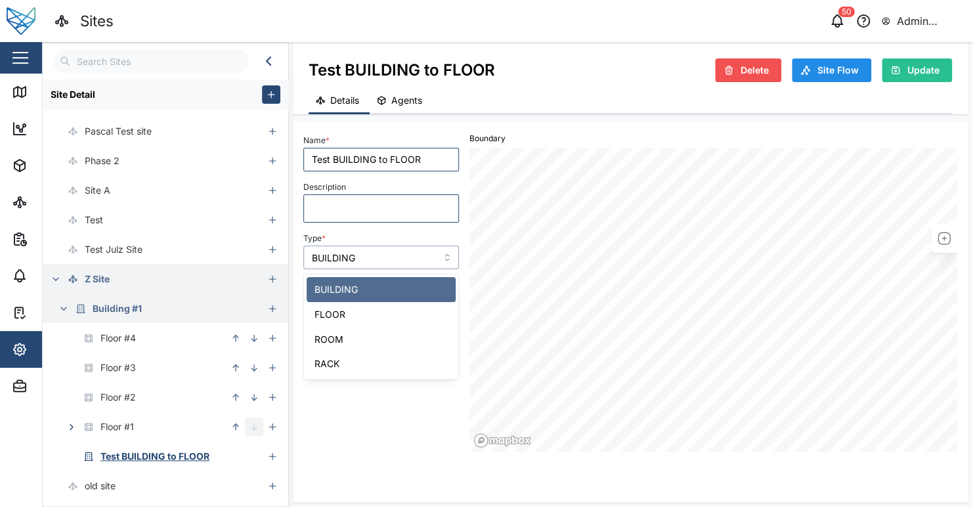
click at [383, 260] on input "BUILDING" at bounding box center [381, 258] width 156 height 24
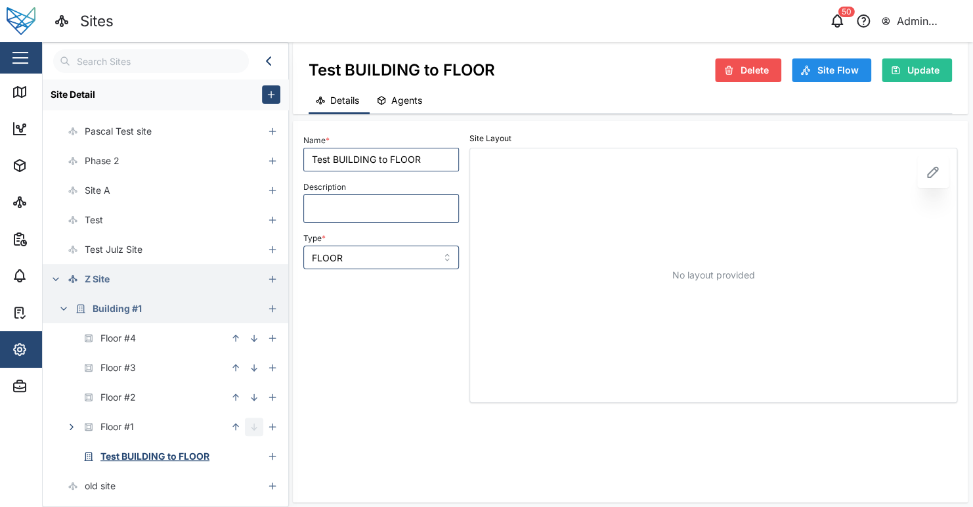
click at [370, 332] on div "Name * Test BUILDING to FLOOR Description Type * FLOOR" at bounding box center [381, 267] width 166 height 282
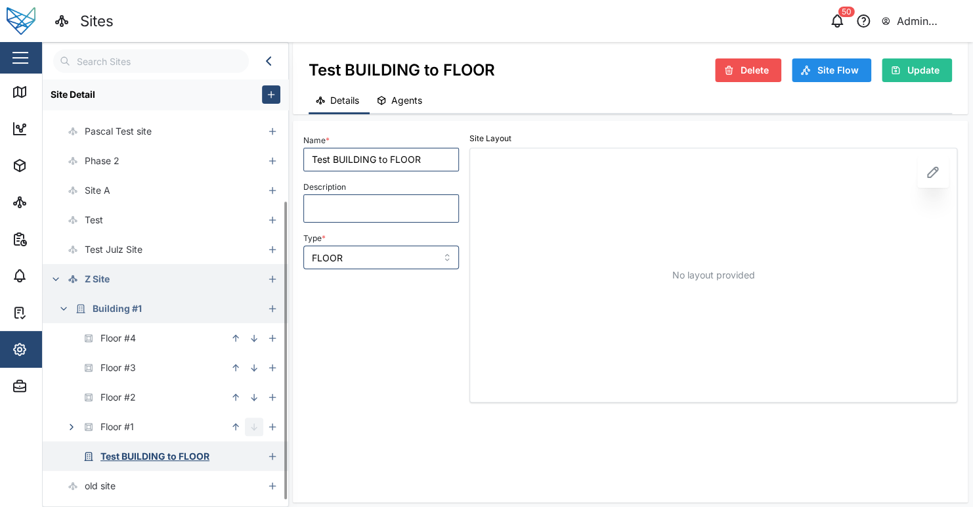
click at [177, 458] on div "Test BUILDING to FLOOR" at bounding box center [154, 456] width 109 height 14
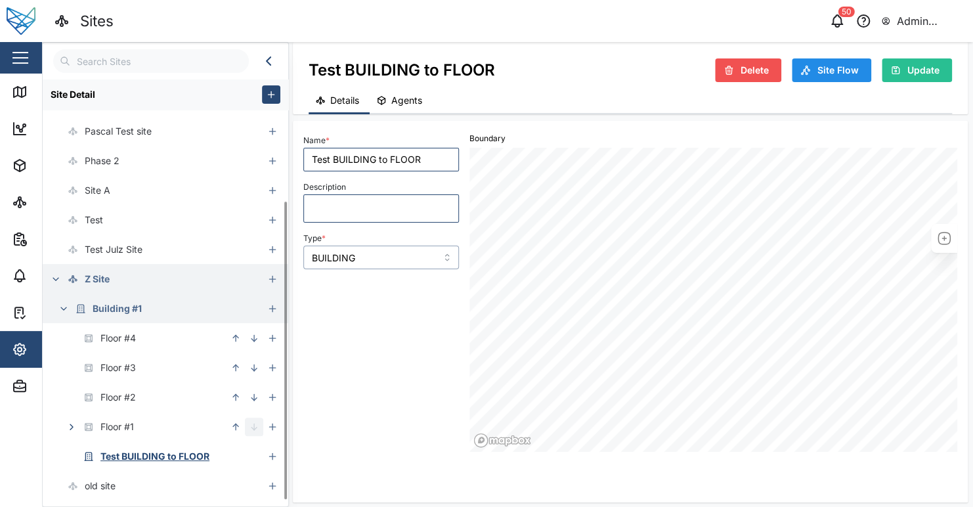
click at [379, 260] on input "BUILDING" at bounding box center [381, 258] width 156 height 24
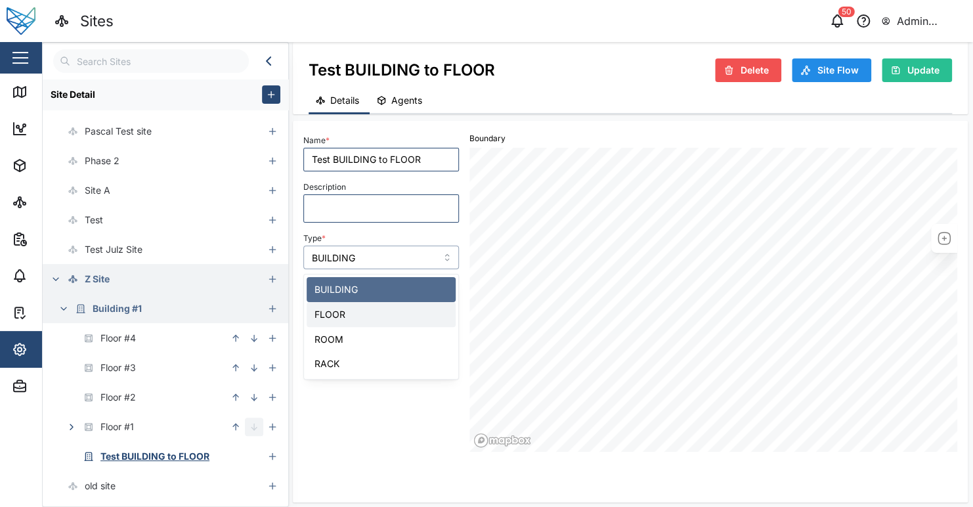
type input "FLOOR"
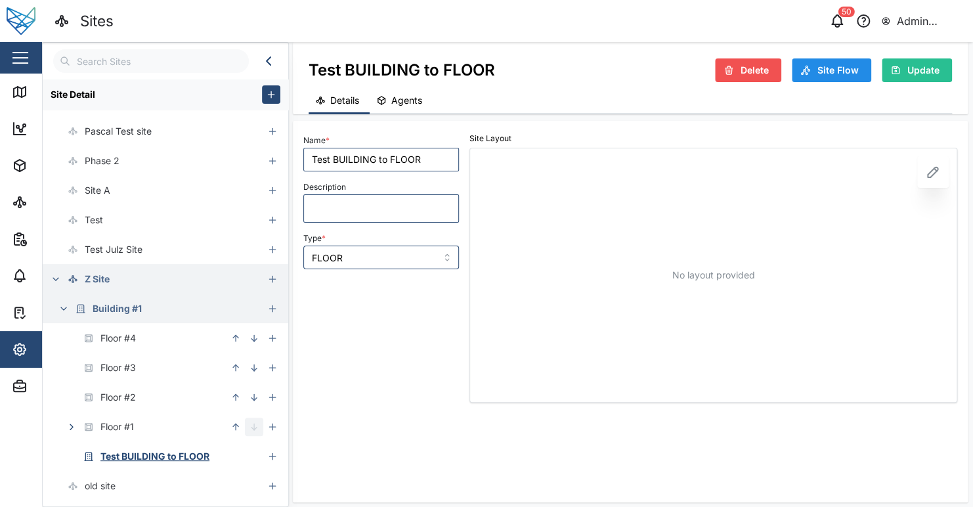
click at [386, 323] on div "Name * Test BUILDING to FLOOR Description Type * FLOOR" at bounding box center [381, 267] width 166 height 282
click at [925, 72] on span "Update" at bounding box center [924, 70] width 32 height 22
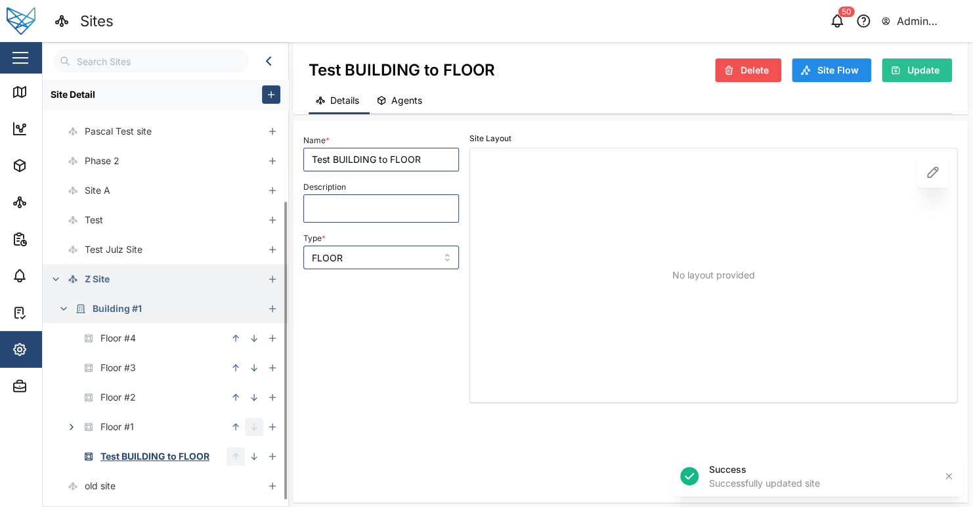
click at [66, 304] on icon "button" at bounding box center [63, 308] width 11 height 11
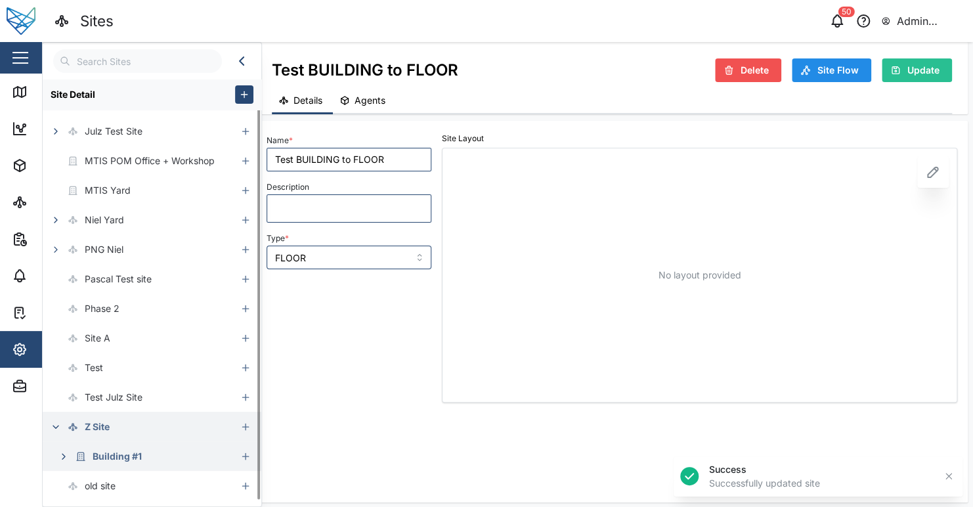
click at [61, 457] on icon "button" at bounding box center [63, 456] width 11 height 11
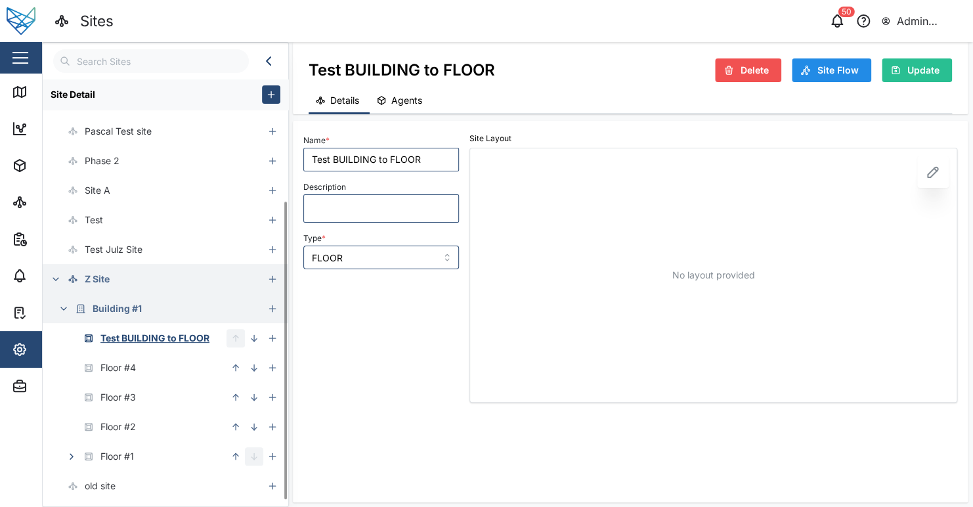
click at [424, 342] on div "Name * Test BUILDING to FLOOR Description Type * FLOOR" at bounding box center [381, 267] width 166 height 282
click at [521, 410] on div "Name * Test BUILDING to FLOOR Description Type * FLOOR Site Layout No layout pr…" at bounding box center [630, 309] width 654 height 366
